Goal: Task Accomplishment & Management: Manage account settings

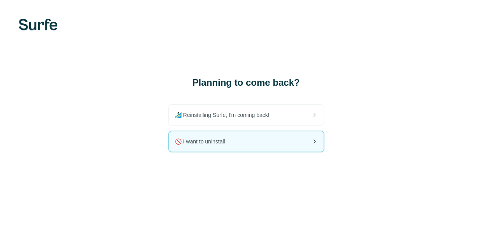
click at [169, 137] on div "🚫 I want to uninstall" at bounding box center [246, 141] width 155 height 20
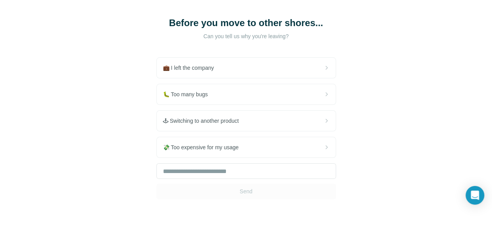
scroll to position [78, 0]
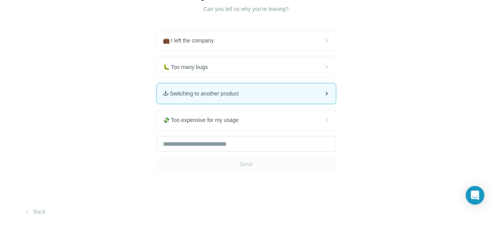
click at [157, 90] on div "🕹 Switching to another product" at bounding box center [246, 93] width 179 height 20
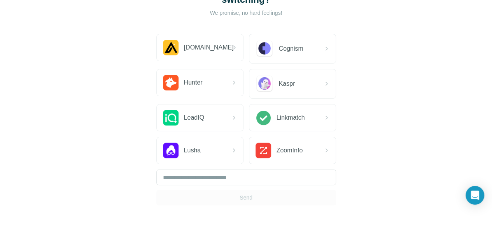
scroll to position [78, 0]
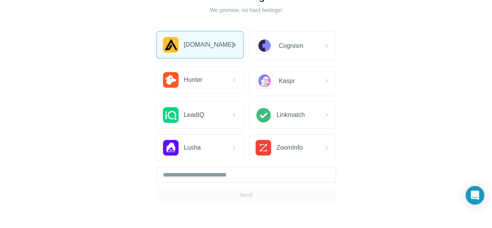
click at [157, 47] on div "[DOMAIN_NAME]" at bounding box center [200, 45] width 86 height 26
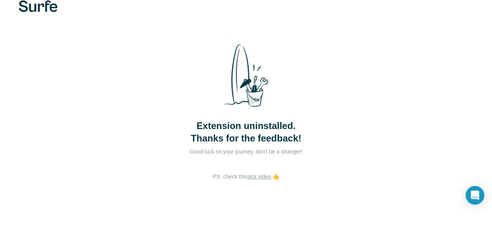
scroll to position [26, 0]
